Goal: Navigation & Orientation: Find specific page/section

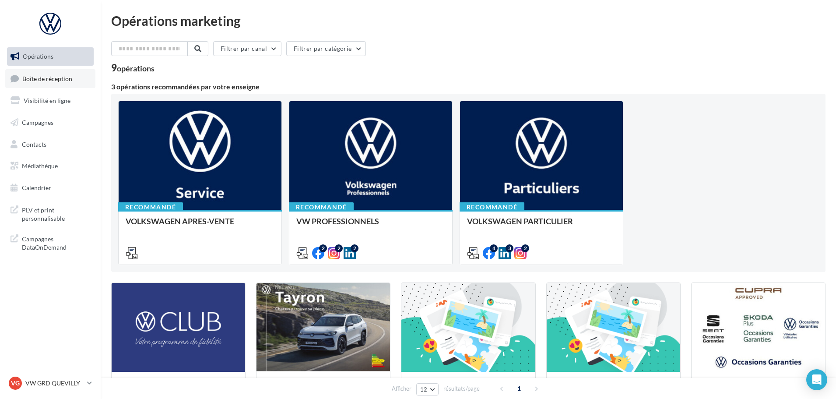
click at [48, 86] on link "Boîte de réception" at bounding box center [50, 78] width 90 height 19
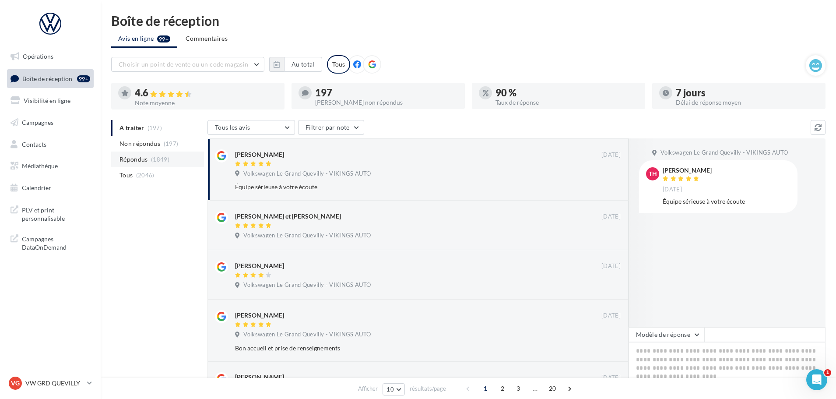
click at [138, 160] on span "Répondus" at bounding box center [133, 159] width 28 height 9
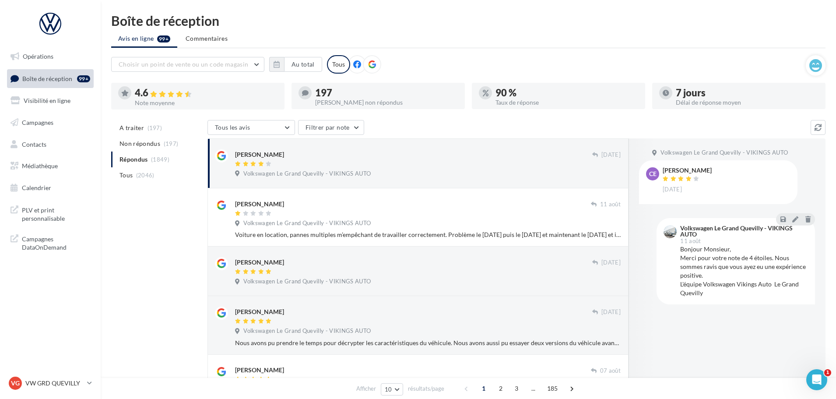
click at [351, 178] on div "Volkswagen Le Grand Quevilly - VIKINGS AUTO" at bounding box center [428, 175] width 386 height 10
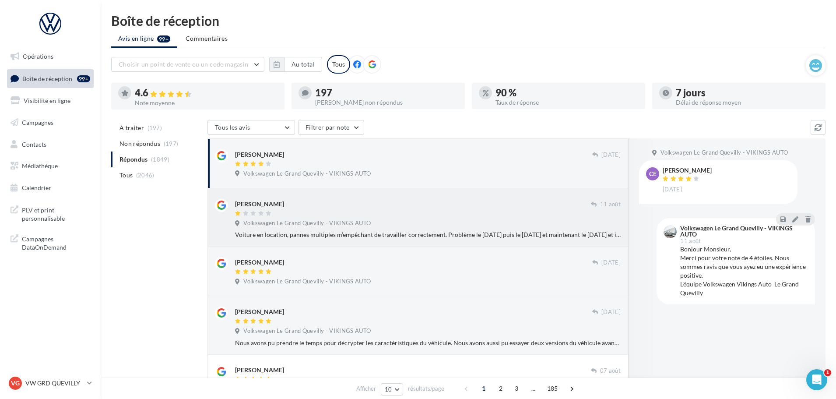
click at [347, 212] on div at bounding box center [413, 213] width 356 height 7
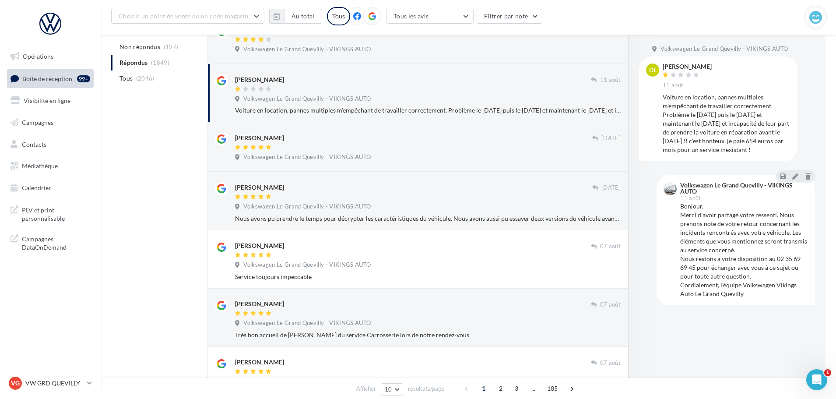
scroll to position [88, 0]
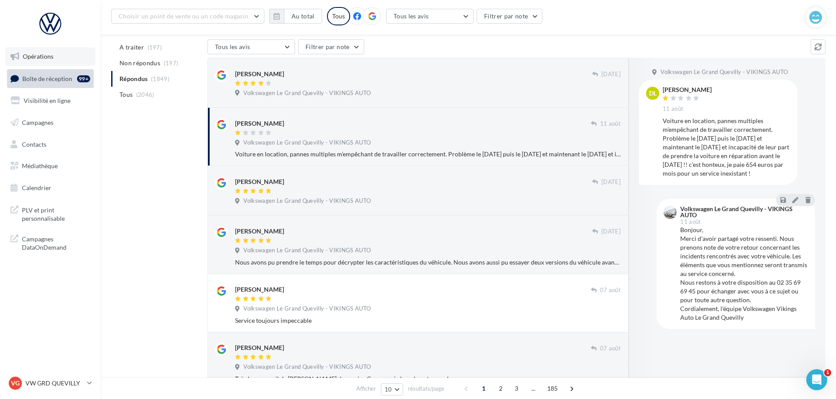
click at [47, 58] on span "Opérations" at bounding box center [38, 56] width 31 height 7
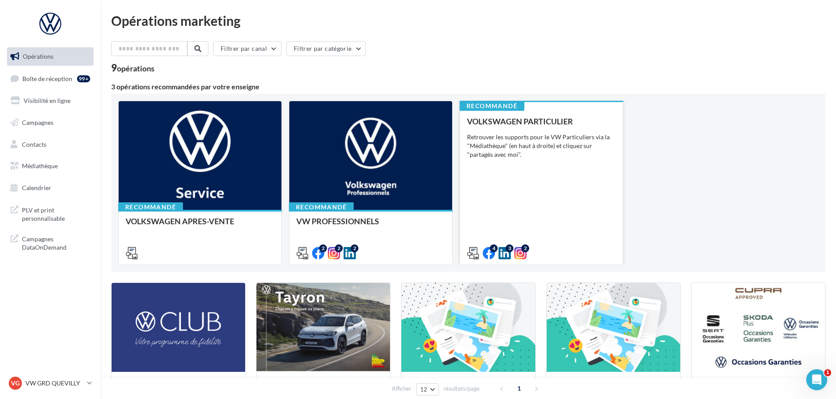
click at [535, 178] on div "VOLKSWAGEN PARTICULIER Retrouver les supports pour le VW Particuliers via la "M…" at bounding box center [541, 187] width 149 height 140
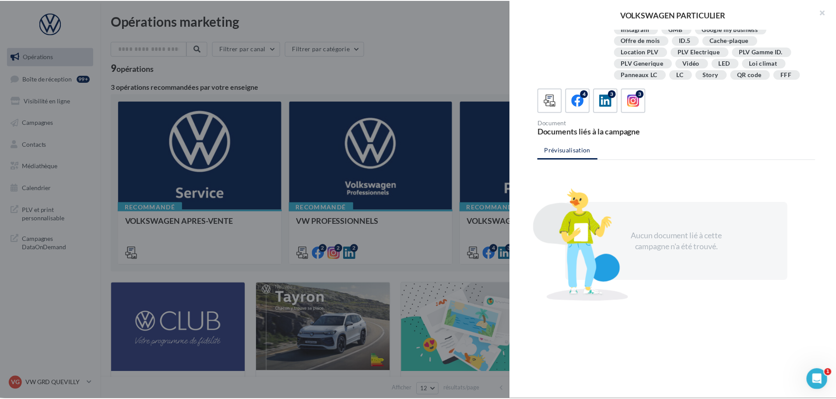
scroll to position [159, 0]
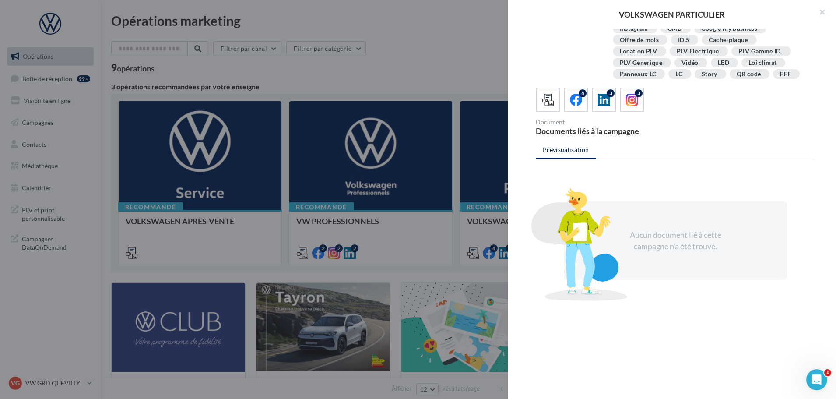
click at [460, 74] on div at bounding box center [418, 199] width 836 height 399
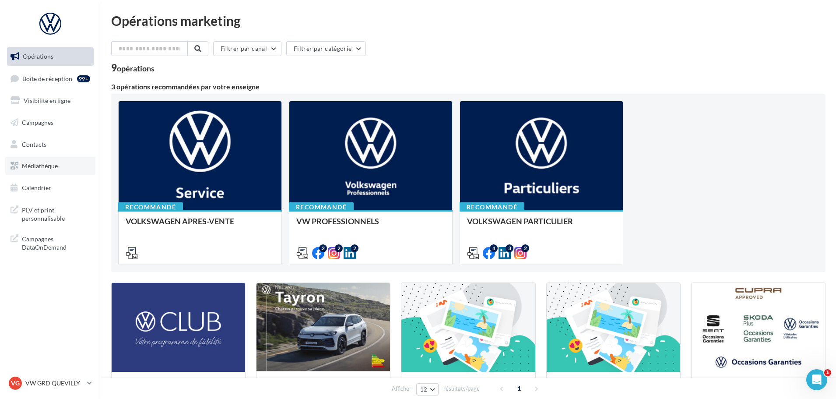
click at [45, 170] on link "Médiathèque" at bounding box center [50, 166] width 90 height 18
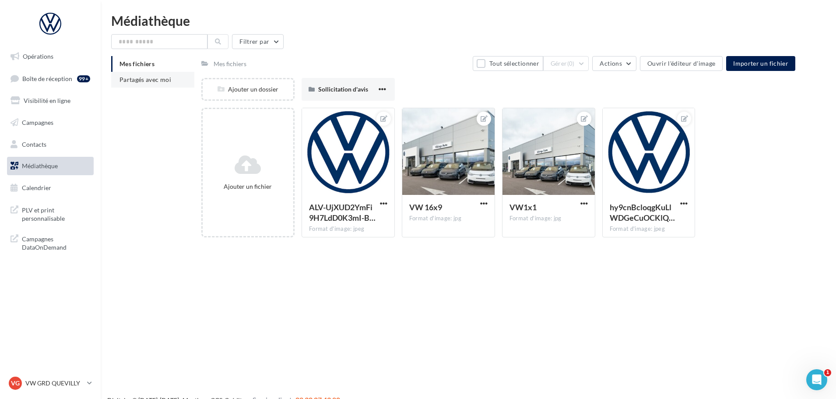
click at [131, 87] on li "Partagés avec moi" at bounding box center [152, 80] width 83 height 16
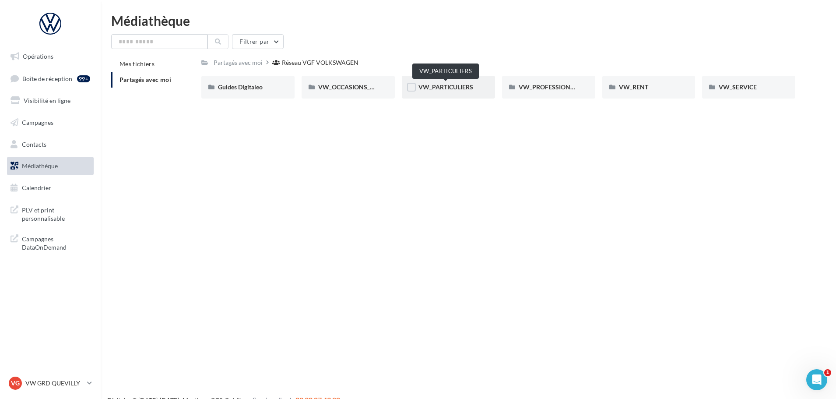
click at [448, 88] on span "VW_PARTICULIERS" at bounding box center [445, 86] width 55 height 7
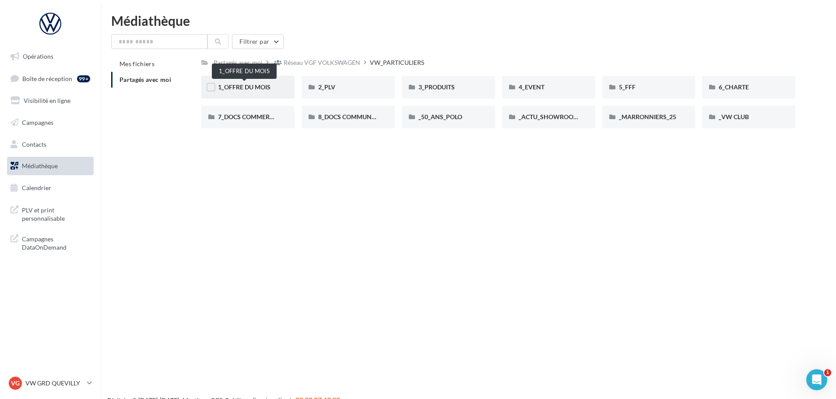
click at [240, 89] on span "1_OFFRE DU MOIS" at bounding box center [244, 86] width 53 height 7
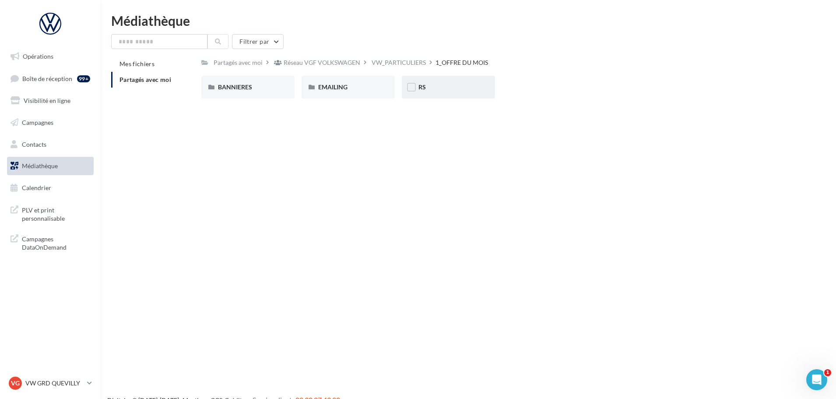
click at [433, 91] on div "RS" at bounding box center [448, 87] width 60 height 9
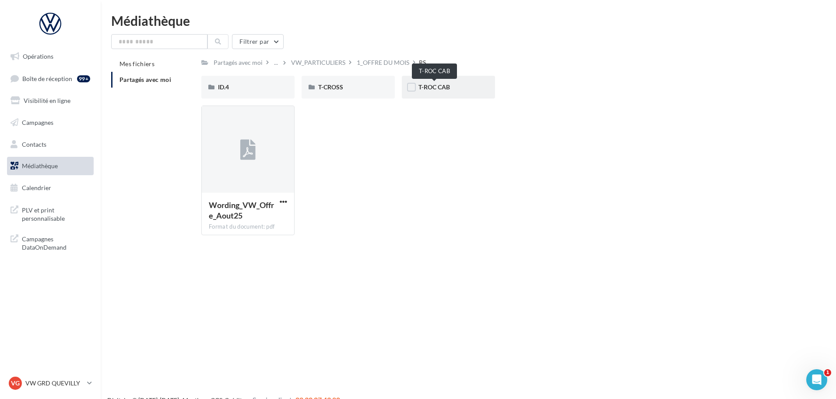
click at [438, 85] on span "T-ROC CAB" at bounding box center [434, 86] width 32 height 7
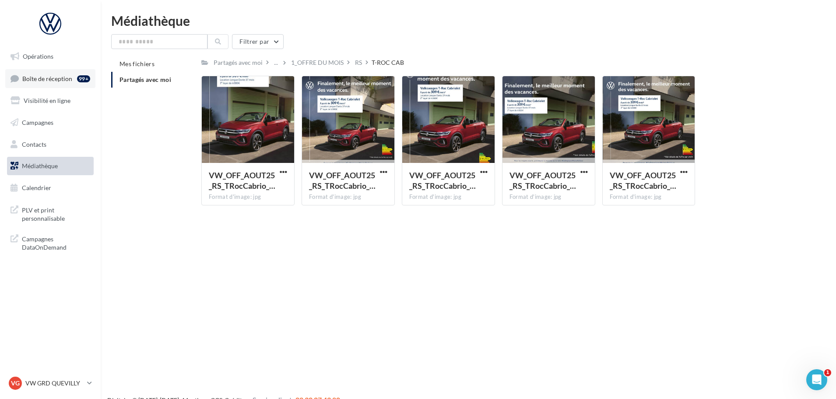
click at [40, 77] on span "Boîte de réception" at bounding box center [47, 77] width 50 height 7
